Goal: Task Accomplishment & Management: Manage account settings

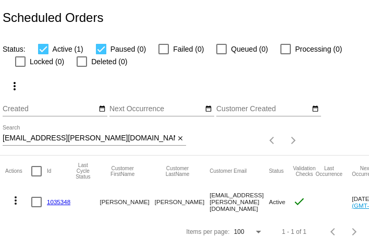
click at [83, 139] on input "sierrapoms@cox.net" at bounding box center [89, 138] width 172 height 8
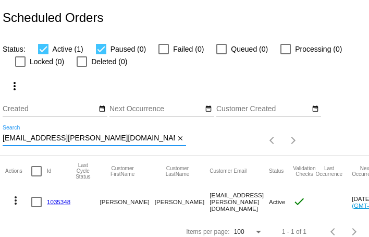
click at [83, 139] on input "sierrapoms@cox.net" at bounding box center [89, 138] width 172 height 8
paste input "marylululight@gmail.com"
type input "marylululight@gmail.com"
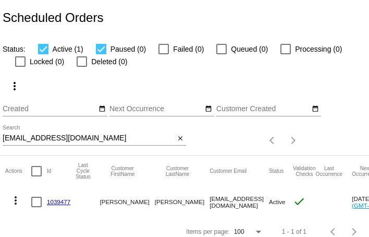
click at [68, 139] on input "marylululight@gmail.com" at bounding box center [89, 138] width 172 height 8
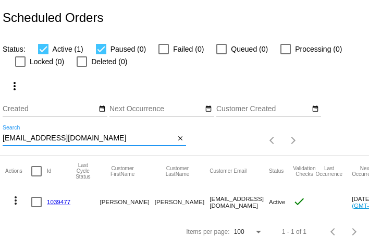
click at [68, 139] on input "marylululight@gmail.com" at bounding box center [89, 138] width 172 height 8
paste input "nordmikechar@yahoo"
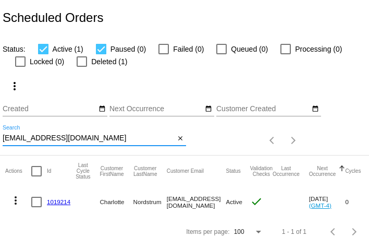
type input "nordmikechar@yahoo.com"
